Goal: Task Accomplishment & Management: Use online tool/utility

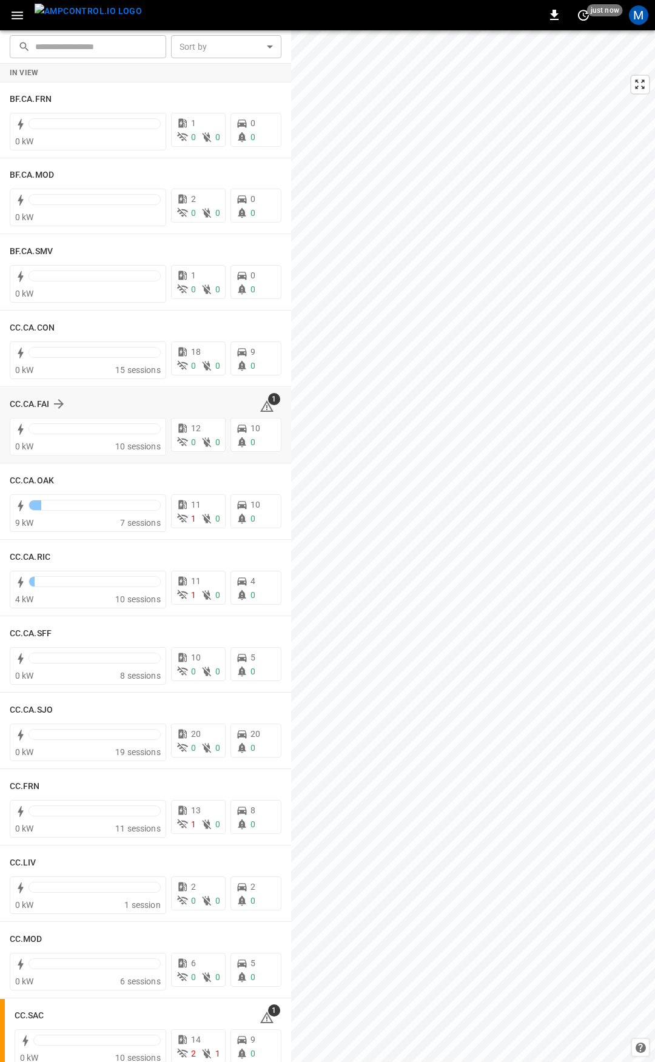
click at [266, 406] on icon at bounding box center [266, 407] width 1 height 5
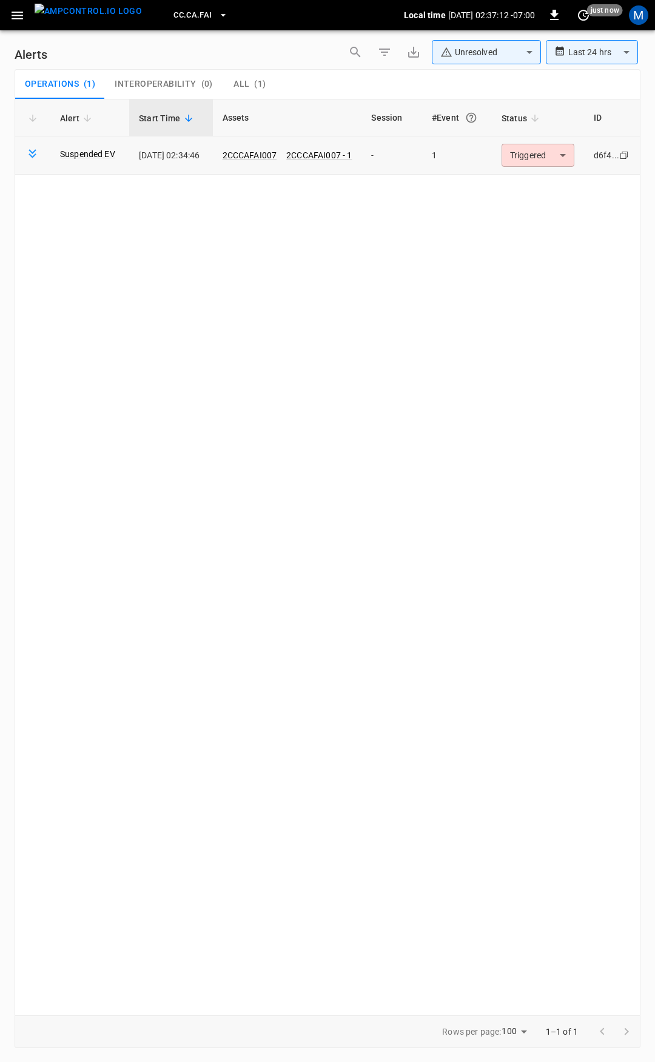
click at [513, 152] on body "**********" at bounding box center [327, 529] width 655 height 1058
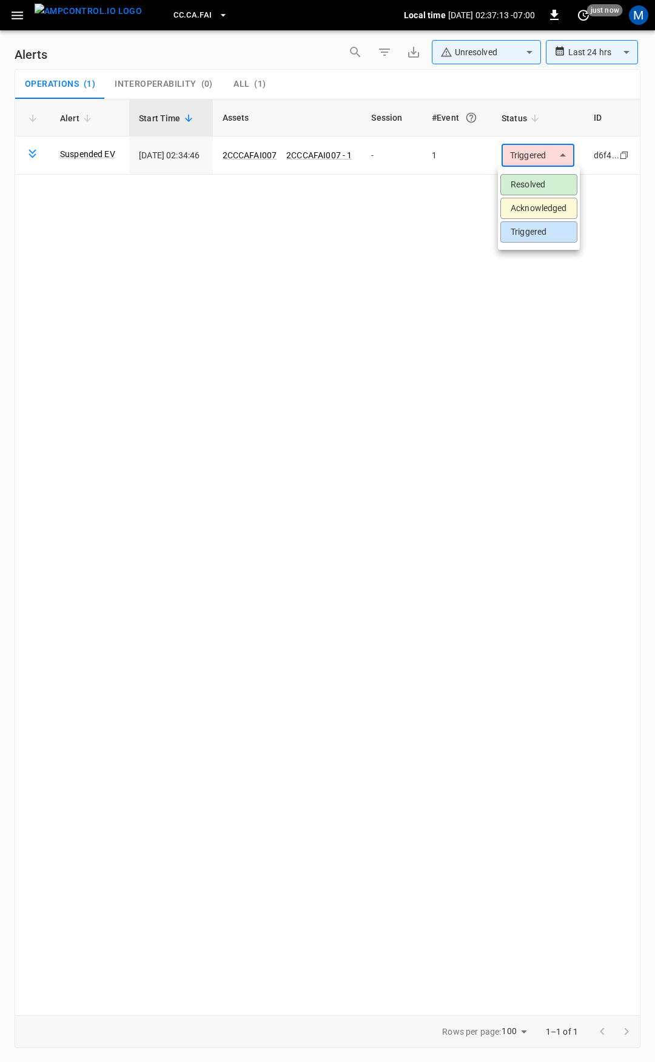
click at [536, 180] on li "Resolved" at bounding box center [538, 184] width 77 height 21
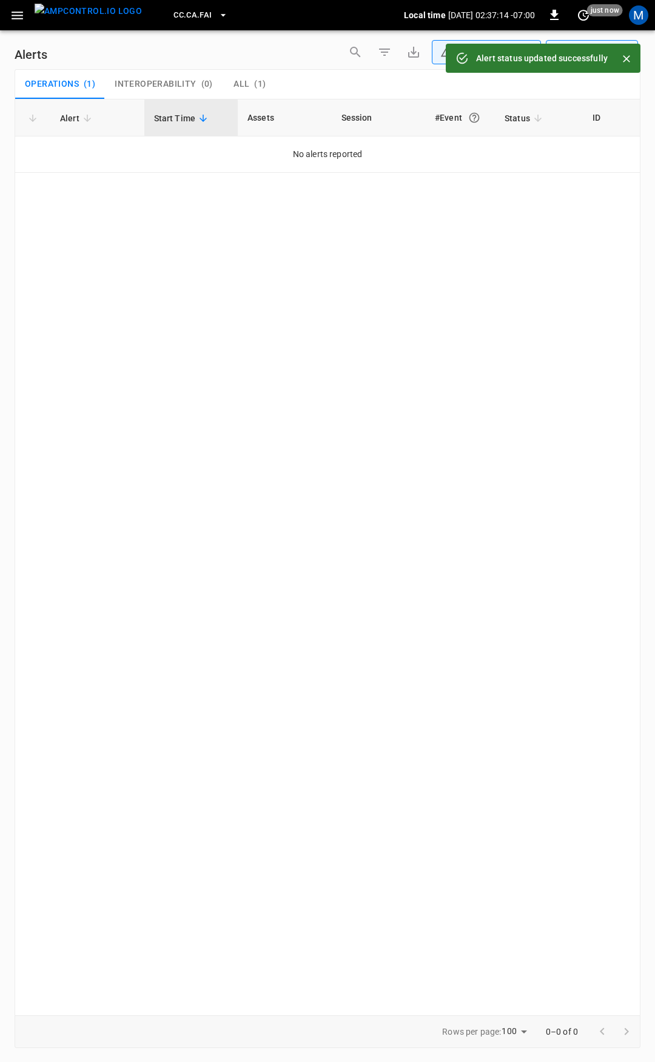
click at [9, 15] on button "button" at bounding box center [17, 15] width 25 height 22
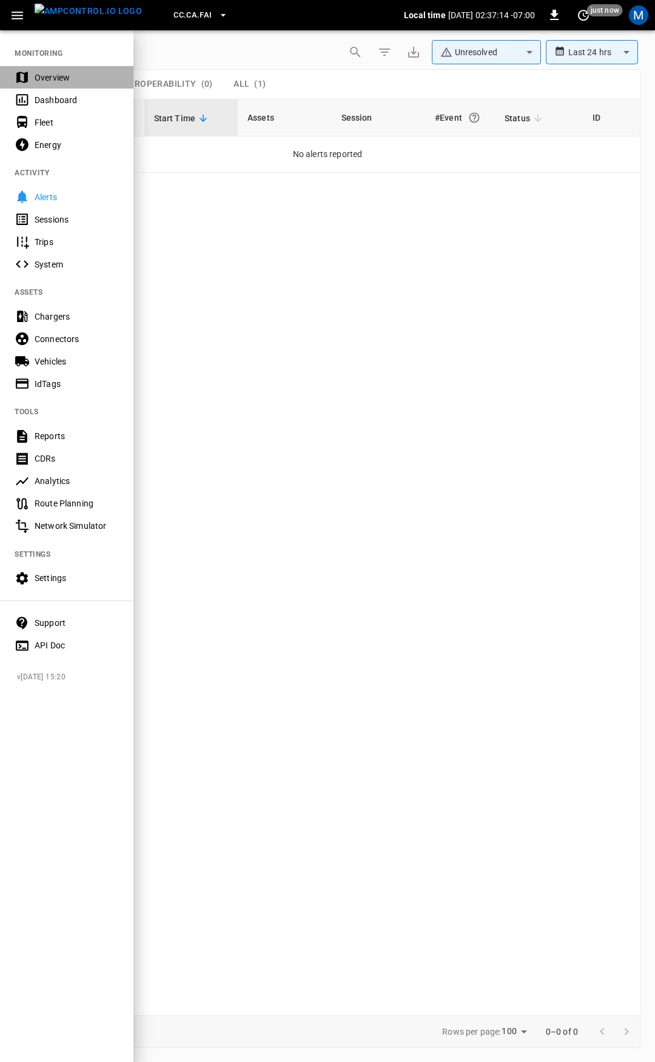
click at [43, 76] on div "Overview" at bounding box center [77, 78] width 84 height 12
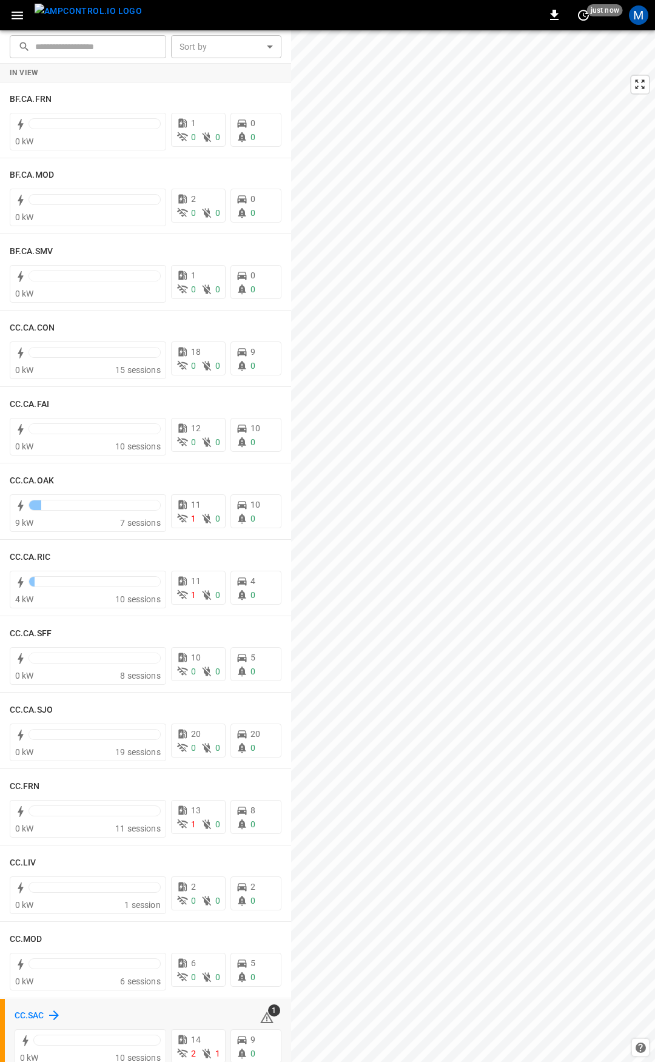
click at [20, 1010] on h6 "CC.SAC" at bounding box center [30, 1015] width 30 height 13
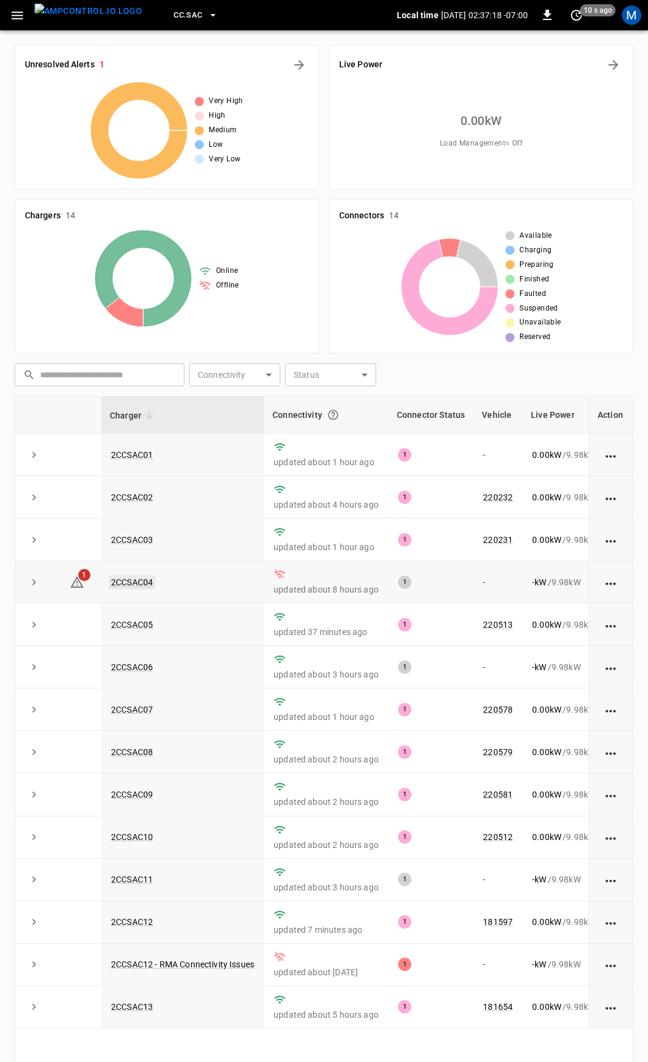
click at [142, 587] on link "2CCSAC04" at bounding box center [132, 582] width 47 height 15
